Goal: Information Seeking & Learning: Understand process/instructions

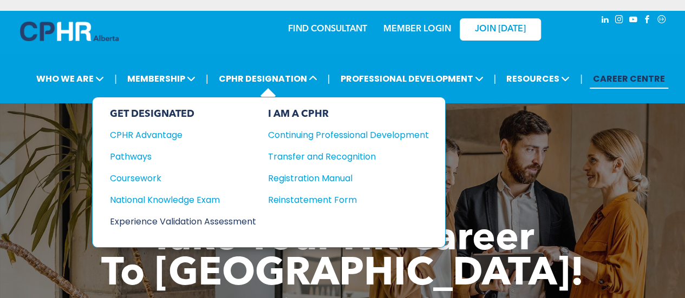
click at [184, 215] on div "Experience Validation Assessment" at bounding box center [176, 222] width 132 height 14
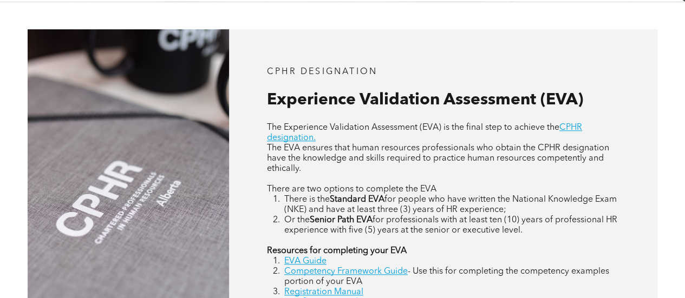
scroll to position [488, 0]
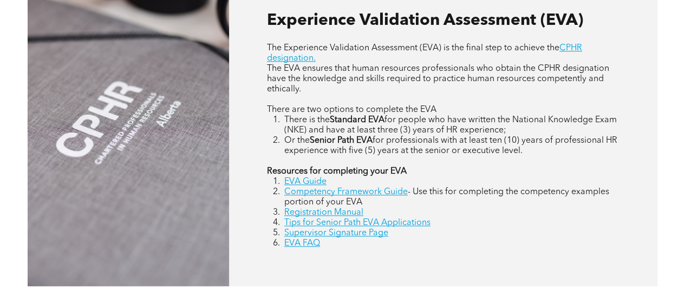
click at [684, 168] on div "CPHR DESIGNATION Experience Validation Assessment (EVA) The Experience Validati…" at bounding box center [342, 118] width 685 height 392
click at [315, 197] on link "Competency Framework Guide" at bounding box center [346, 192] width 124 height 9
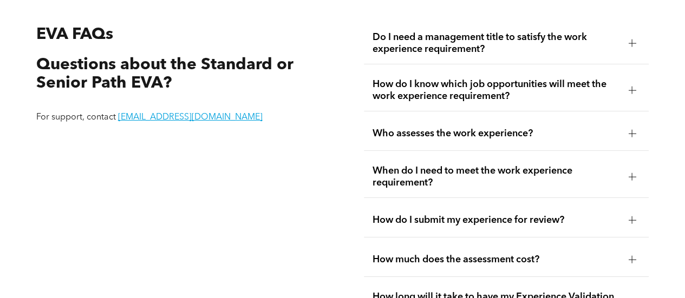
scroll to position [1788, 0]
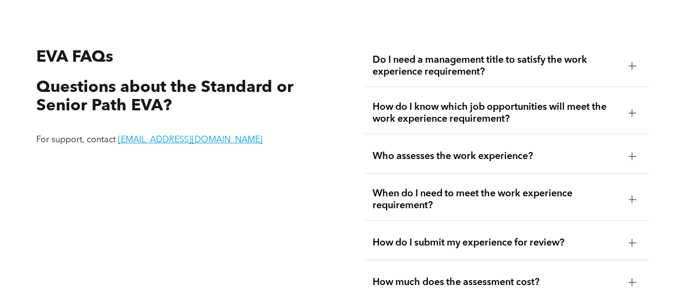
click at [420, 70] on span "Do I need a management title to satisfy the work experience requirement?" at bounding box center [497, 66] width 248 height 24
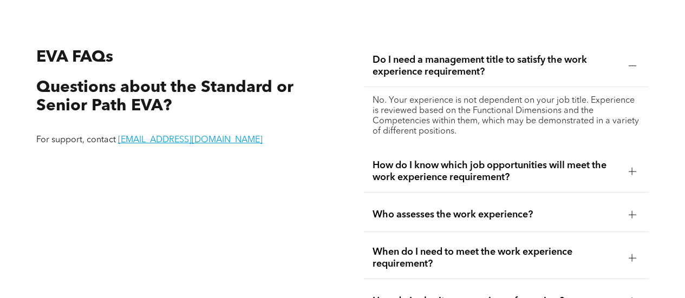
click at [420, 70] on span "Do I need a management title to satisfy the work experience requirement?" at bounding box center [497, 66] width 248 height 24
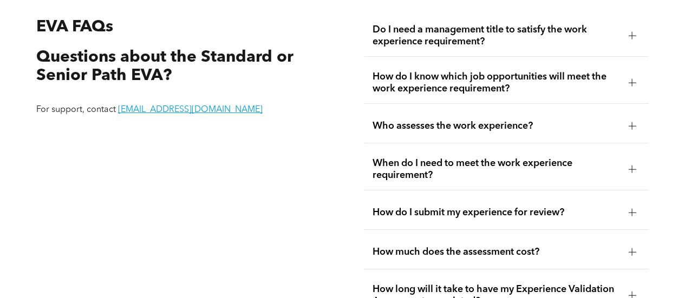
scroll to position [1842, 0]
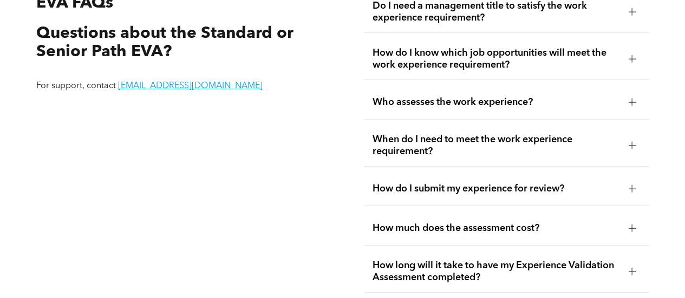
click at [447, 187] on span "How do I submit my experience for review?" at bounding box center [497, 189] width 248 height 12
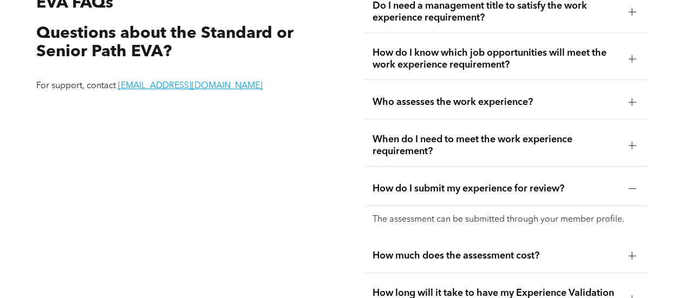
drag, startPoint x: 447, startPoint y: 187, endPoint x: 447, endPoint y: 196, distance: 9.2
click at [447, 188] on span "How do I submit my experience for review?" at bounding box center [497, 189] width 248 height 12
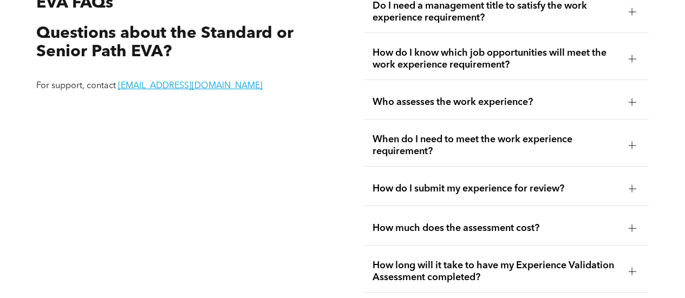
click at [454, 227] on span "How much does the assessment cost?" at bounding box center [497, 229] width 248 height 12
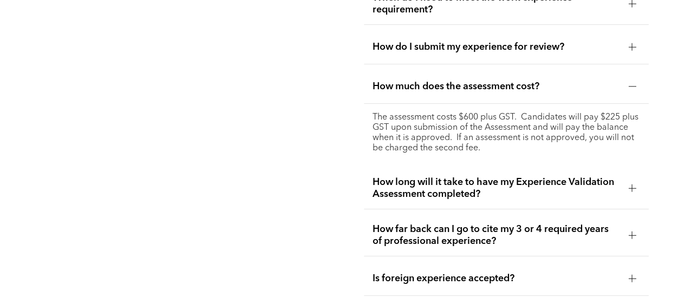
scroll to position [2004, 0]
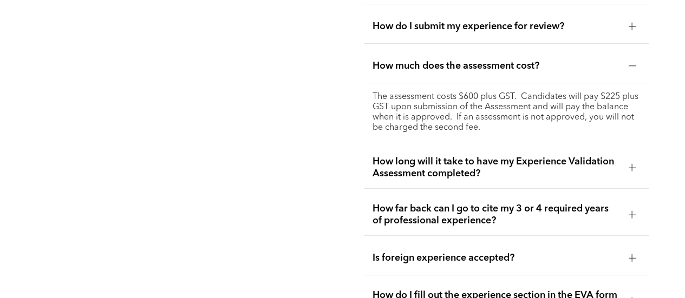
click at [483, 205] on span "How far back can I go to cite my 3 or 4 required years of professional experien…" at bounding box center [497, 215] width 248 height 24
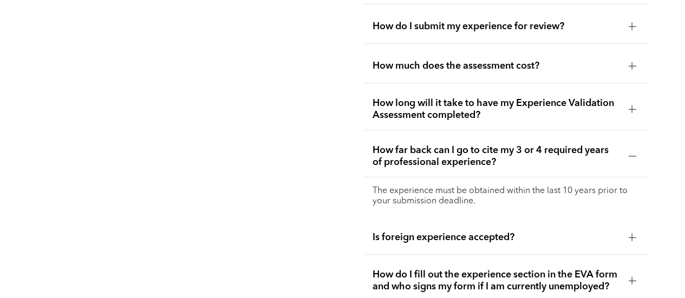
click at [535, 153] on span "How far back can I go to cite my 3 or 4 required years of professional experien…" at bounding box center [497, 157] width 248 height 24
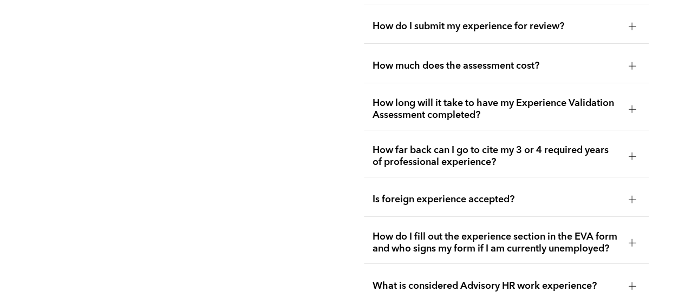
click at [443, 105] on span "How long will it take to have my Experience Validation Assessment completed?" at bounding box center [497, 110] width 248 height 24
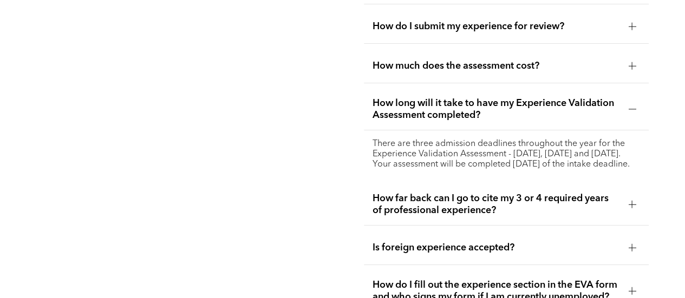
click at [451, 105] on span "How long will it take to have my Experience Validation Assessment completed?" at bounding box center [497, 110] width 248 height 24
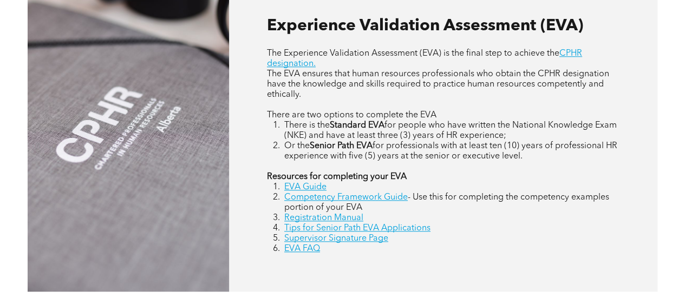
scroll to position [488, 0]
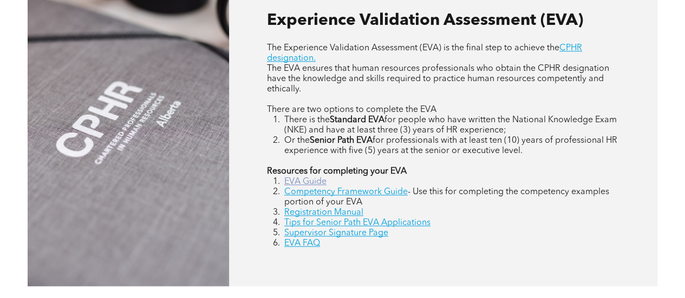
click at [297, 182] on link "EVA Guide" at bounding box center [305, 182] width 42 height 9
